Goal: Task Accomplishment & Management: Use online tool/utility

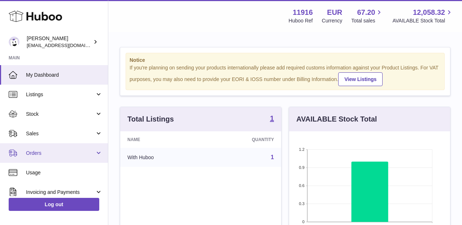
scroll to position [113, 161]
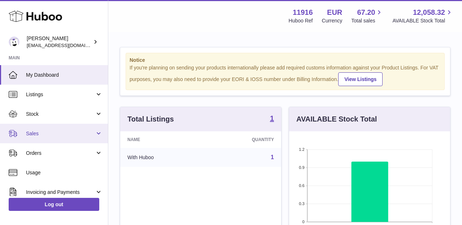
click at [47, 135] on span "Sales" at bounding box center [60, 133] width 69 height 7
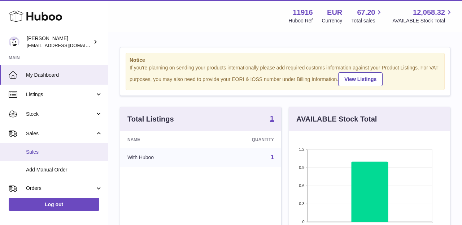
click at [44, 151] on span "Sales" at bounding box center [64, 151] width 77 height 7
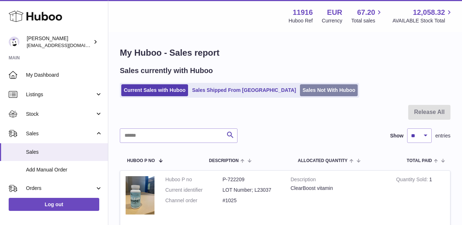
click at [300, 94] on link "Sales Not With Huboo" at bounding box center [329, 90] width 58 height 12
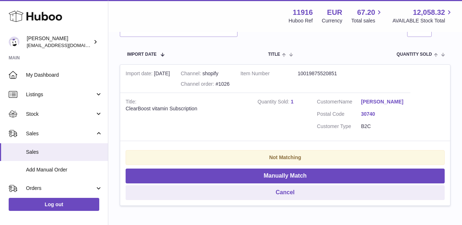
scroll to position [135, 0]
click at [290, 102] on strong "Quantity Sold" at bounding box center [274, 103] width 33 height 8
click at [293, 100] on link "1" at bounding box center [292, 102] width 3 height 6
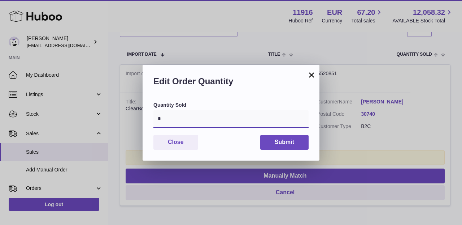
click at [171, 115] on input "*" at bounding box center [231, 118] width 155 height 17
type input "*"
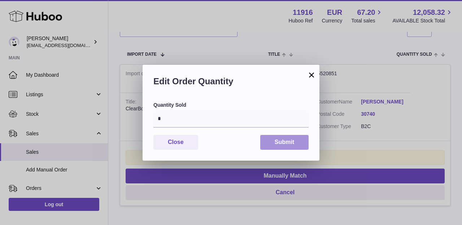
click at [280, 143] on button "Submit" at bounding box center [284, 142] width 48 height 15
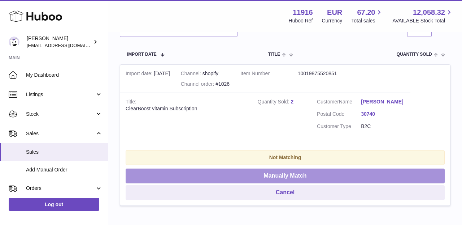
click at [275, 168] on button "Manually Match" at bounding box center [285, 175] width 319 height 15
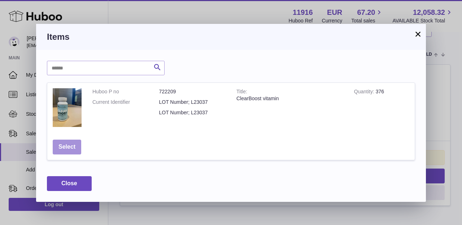
click at [70, 148] on button "Select" at bounding box center [67, 146] width 29 height 15
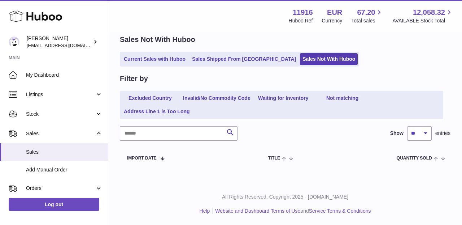
scroll to position [29, 0]
